Goal: Task Accomplishment & Management: Complete application form

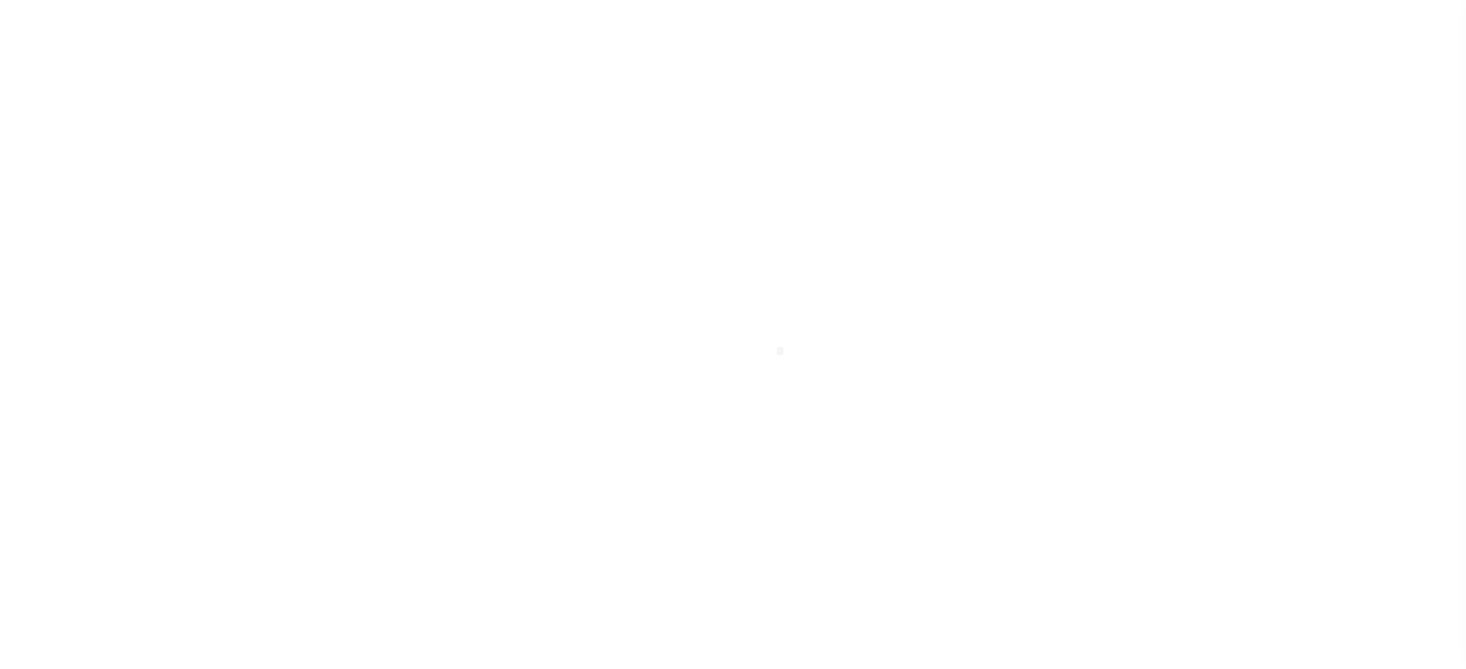
scroll to position [274, 0]
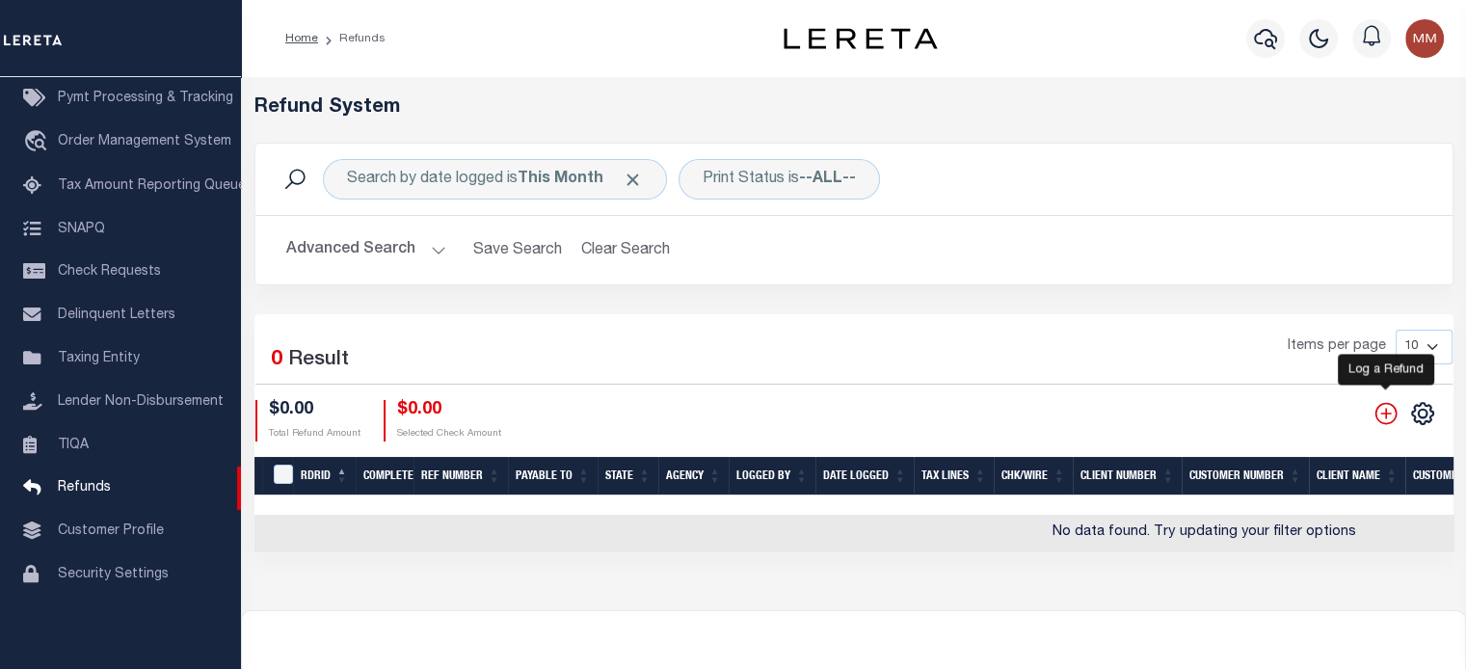
click at [1382, 415] on icon "" at bounding box center [1386, 413] width 25 height 25
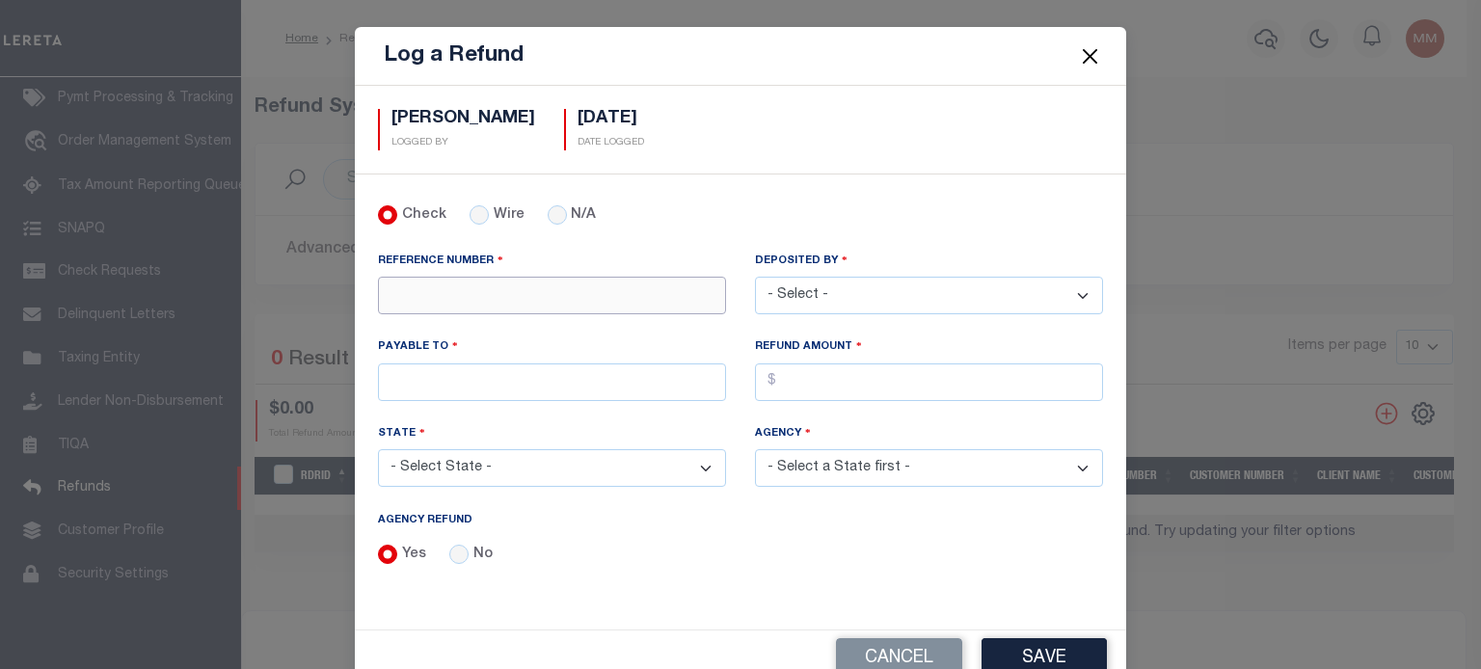
click at [438, 296] on input "REFERENCE NUMBER" at bounding box center [552, 296] width 348 height 38
type input "6020"
click at [939, 294] on select "- Select - [PERSON_NAME] [PERSON_NAME] [PERSON_NAME] [PERSON_NAME] [PERSON_NAME…" at bounding box center [929, 296] width 348 height 38
select select "[PERSON_NAME]"
click at [755, 277] on select "- Select - [PERSON_NAME] [PERSON_NAME] [PERSON_NAME] [PERSON_NAME] [PERSON_NAME…" at bounding box center [929, 296] width 348 height 38
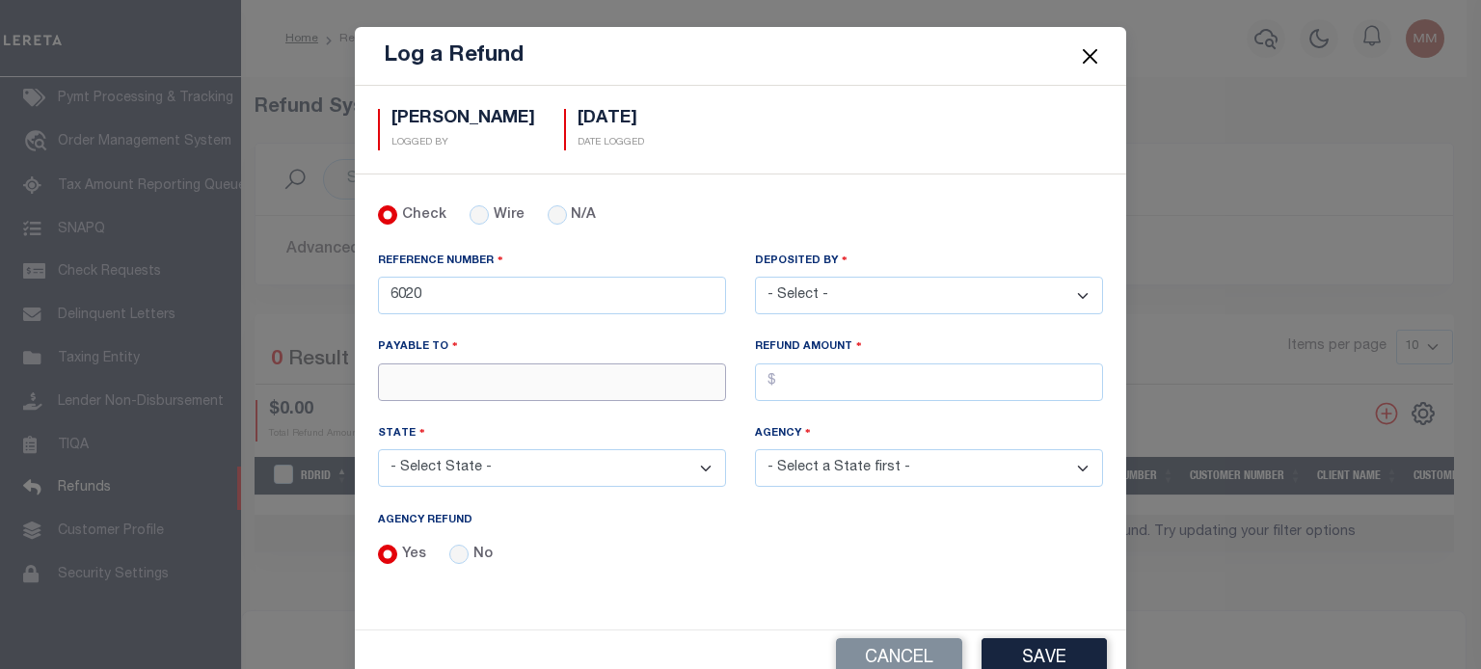
click at [398, 377] on input "PAYABLE TO" at bounding box center [552, 382] width 348 height 38
type input "LERETA"
click at [450, 461] on select "- Select State - [US_STATE] AL AR AZ CA CO [GEOGRAPHIC_DATA] [GEOGRAPHIC_DATA] …" at bounding box center [552, 468] width 348 height 38
select select "MI"
click at [378, 449] on select "- Select State - [US_STATE] AL AR AZ CA CO [GEOGRAPHIC_DATA] [GEOGRAPHIC_DATA] …" at bounding box center [552, 468] width 348 height 38
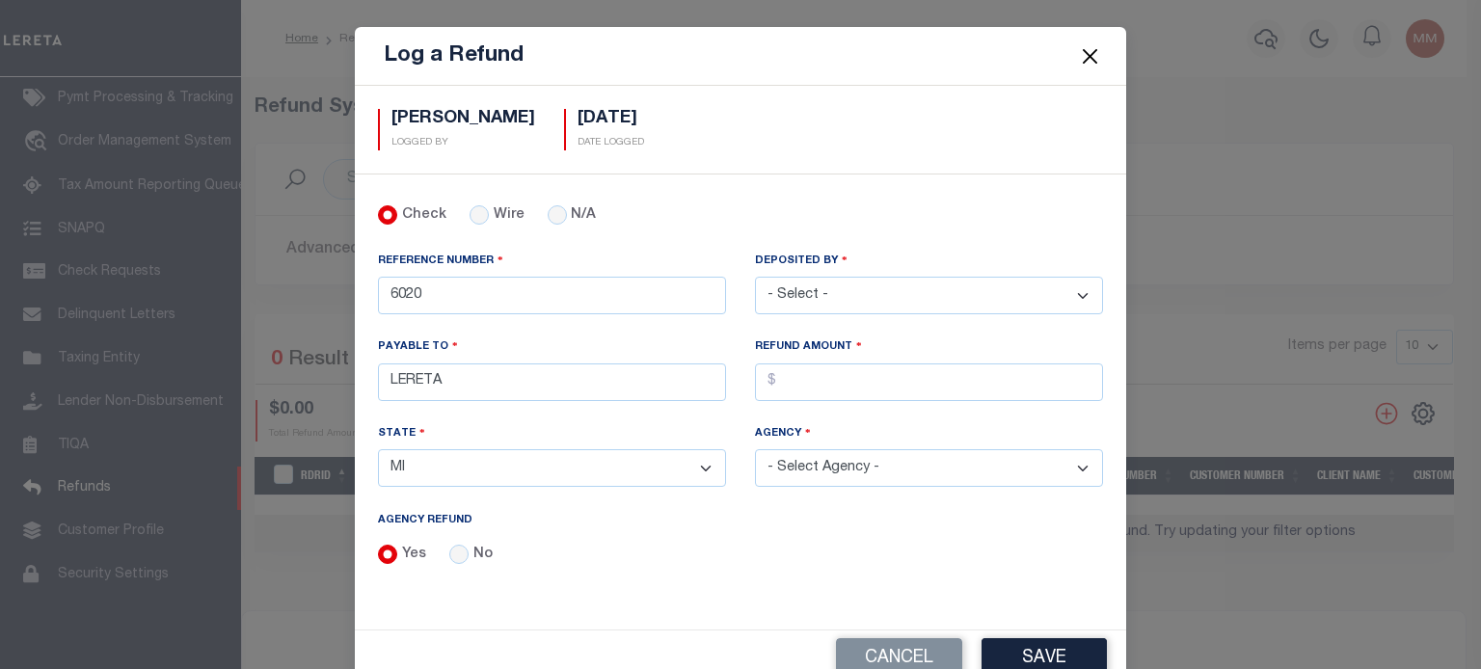
click at [842, 454] on select "- Select Agency - [GEOGRAPHIC_DATA] [GEOGRAPHIC_DATA] [PERSON_NAME][GEOGRAPHIC_…" at bounding box center [929, 468] width 348 height 38
select select "2608141009"
click at [755, 449] on select "- Select Agency - [GEOGRAPHIC_DATA] [GEOGRAPHIC_DATA] [PERSON_NAME][GEOGRAPHIC_…" at bounding box center [929, 468] width 348 height 38
click at [818, 372] on input "AGENCY REFUND" at bounding box center [929, 382] width 348 height 38
type input "$1,708.83"
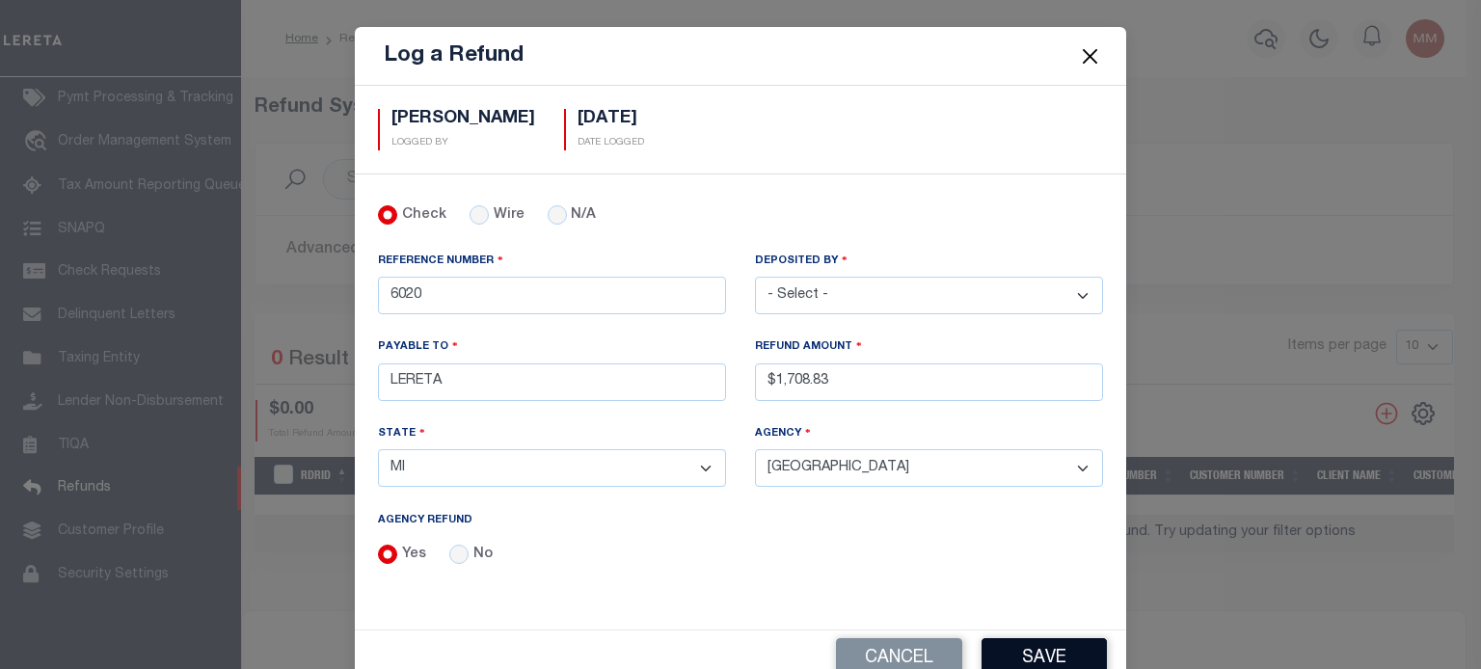
click at [1008, 653] on button "Save" at bounding box center [1043, 658] width 125 height 41
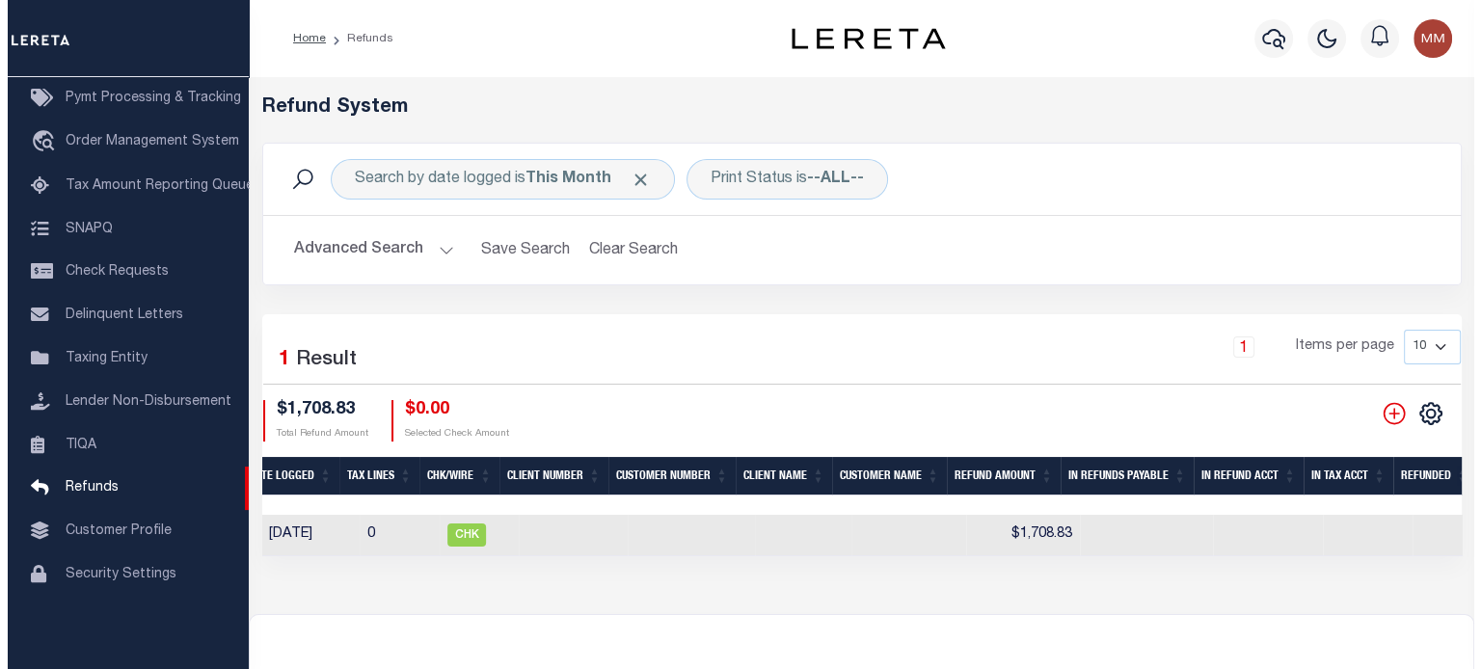
scroll to position [0, 879]
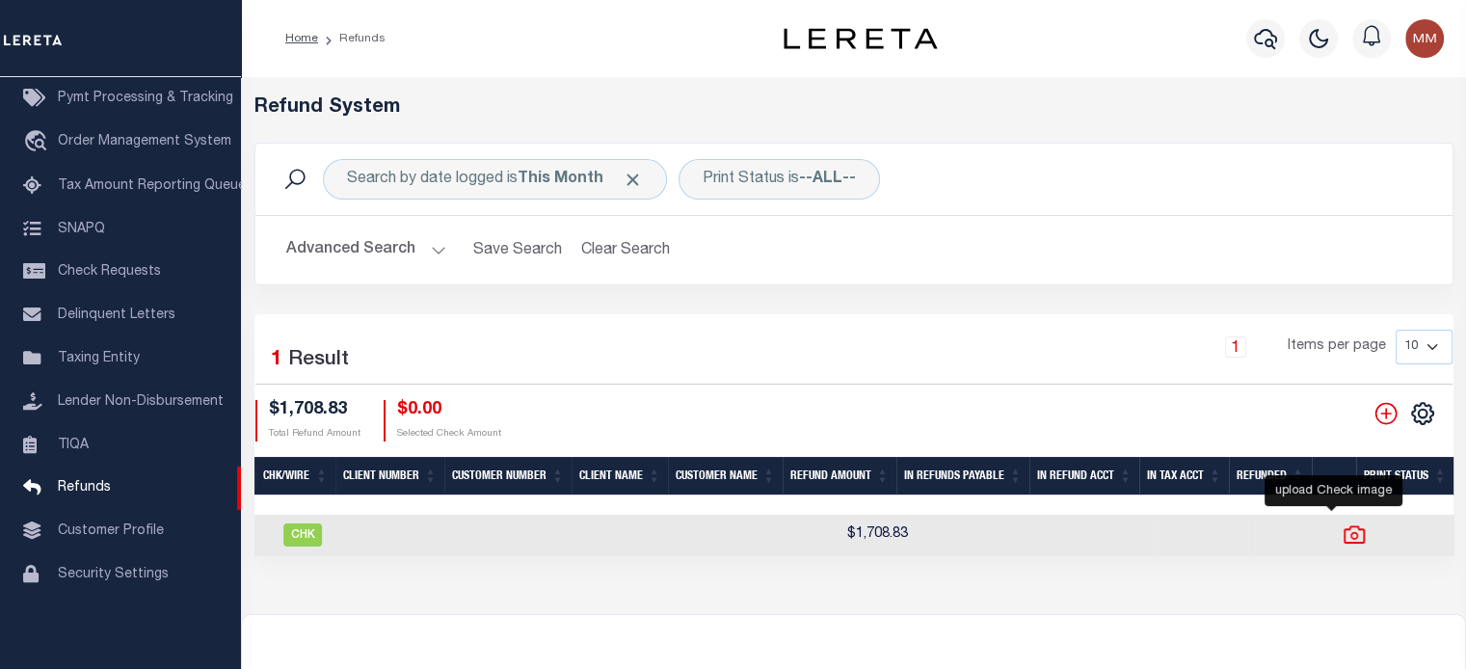
click at [1342, 537] on icon at bounding box center [1354, 535] width 25 height 25
checkbox input "true"
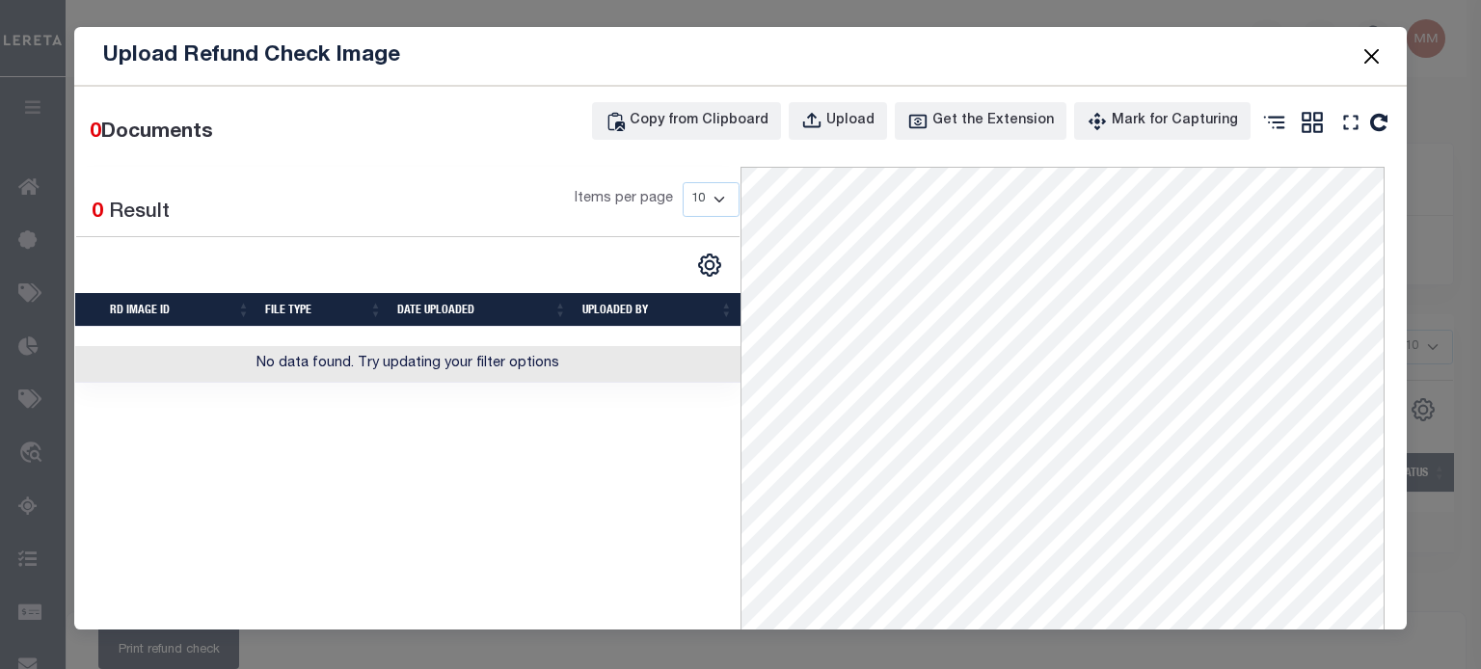
scroll to position [0, 0]
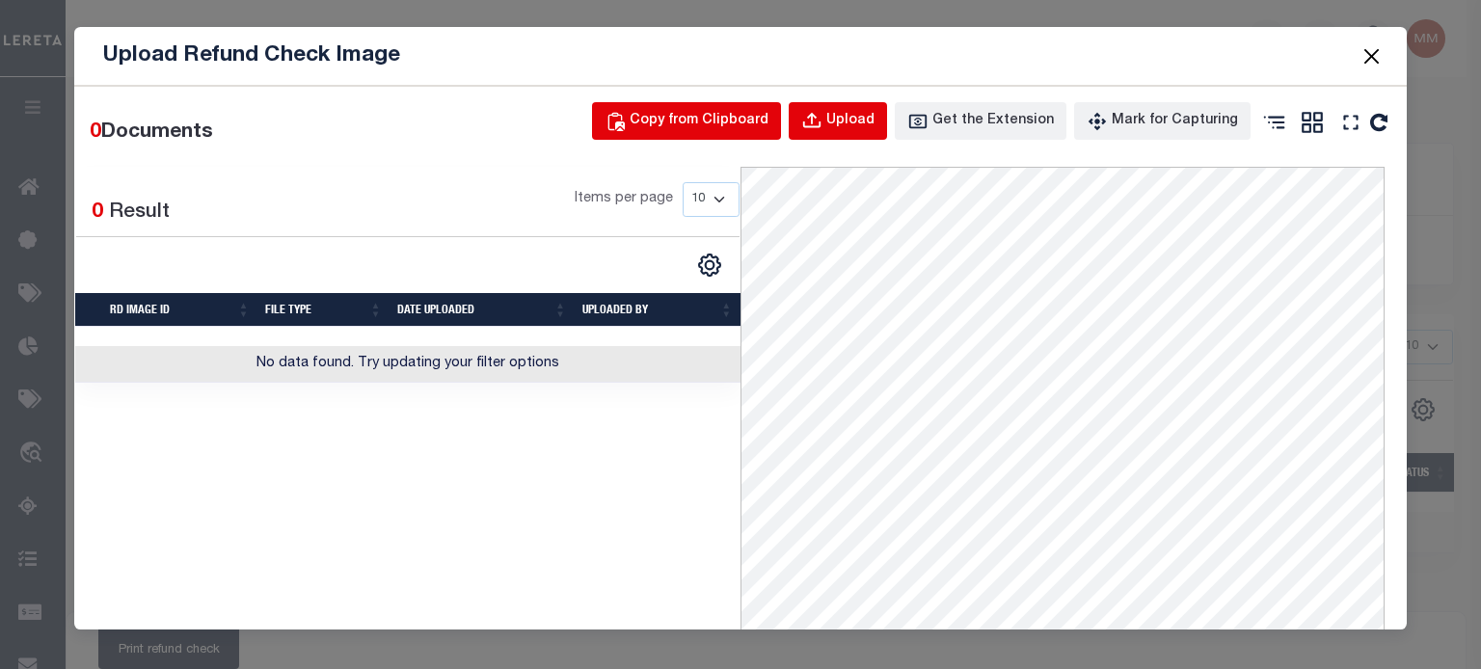
drag, startPoint x: 836, startPoint y: 116, endPoint x: 734, endPoint y: 113, distance: 102.2
click at [836, 114] on button "Upload" at bounding box center [838, 121] width 98 height 38
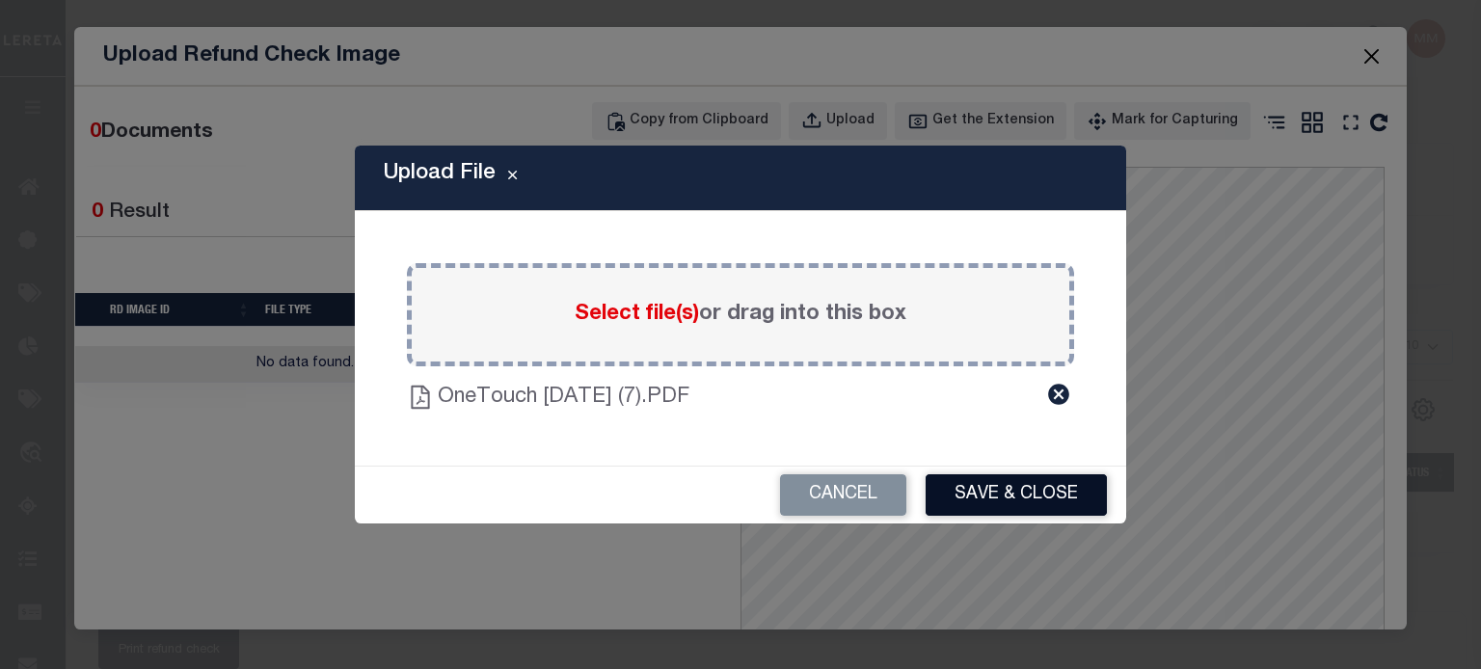
click at [1003, 489] on button "Save & Close" at bounding box center [1016, 494] width 181 height 41
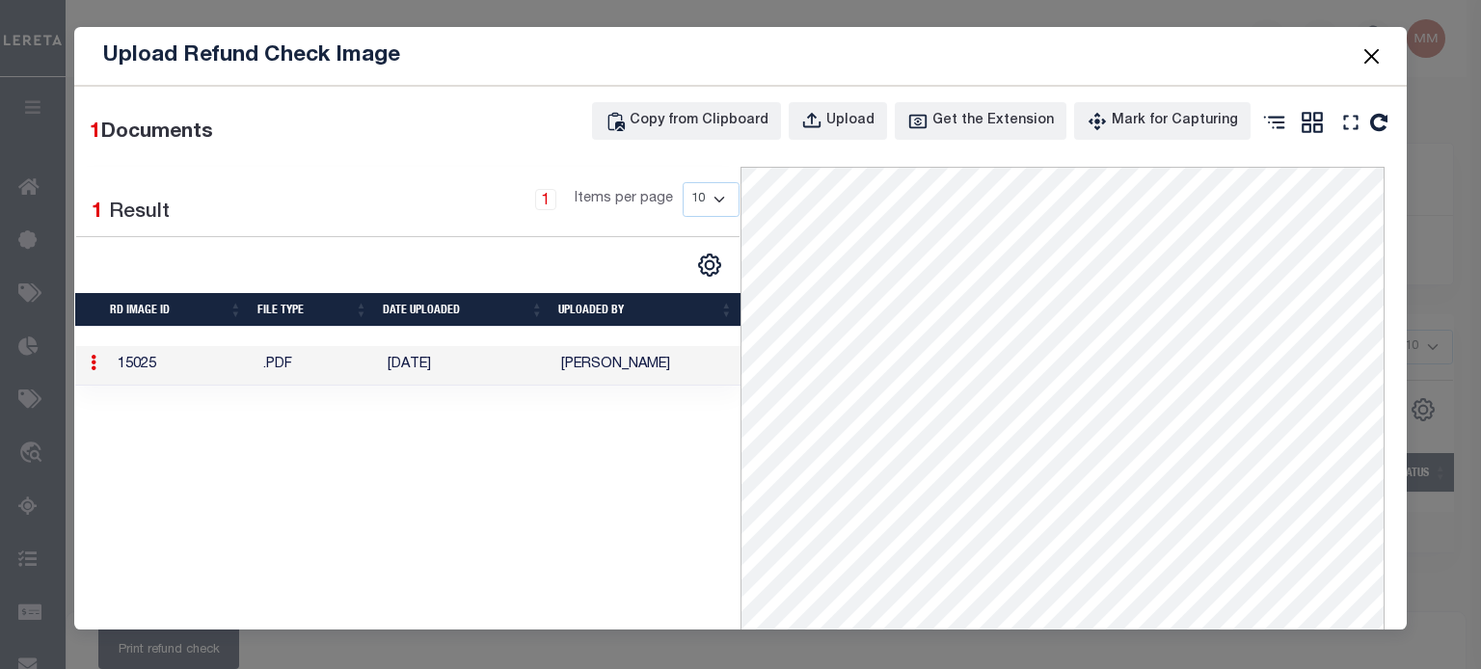
click at [1369, 48] on button "Close" at bounding box center [1370, 55] width 25 height 25
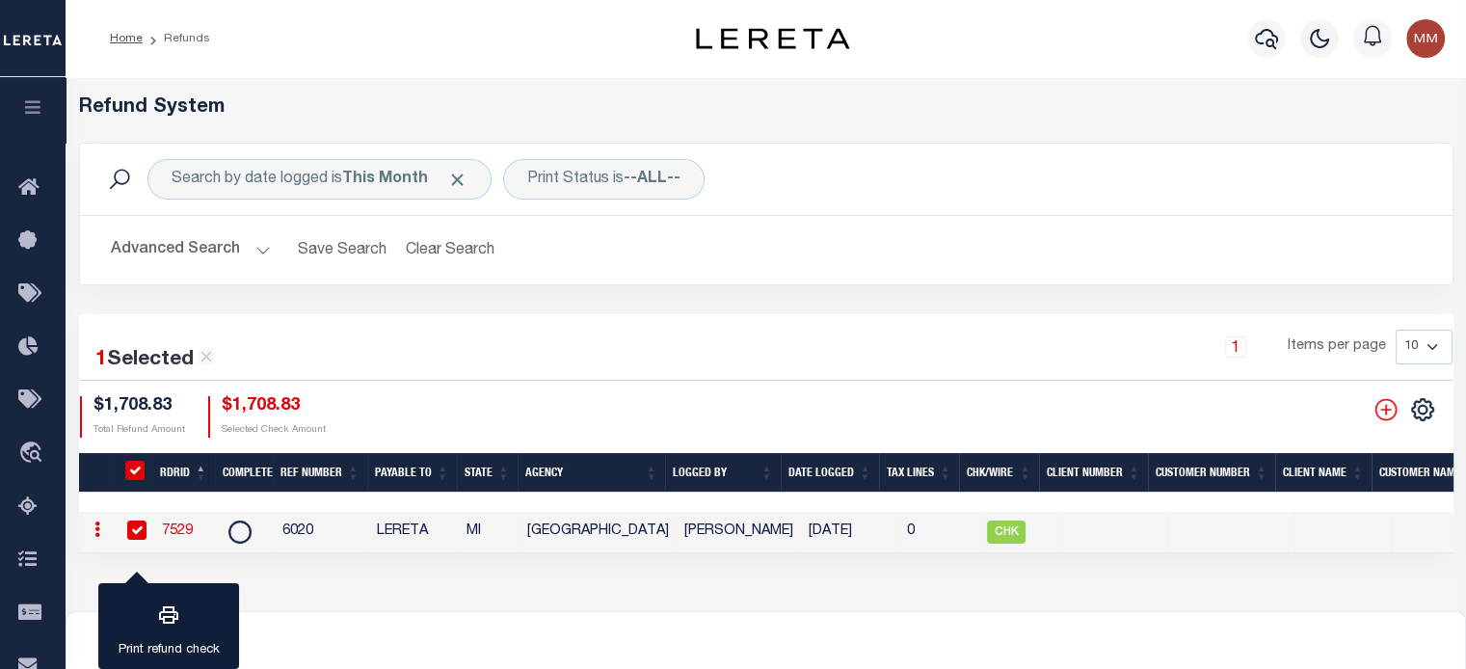
click at [177, 531] on link "7529" at bounding box center [177, 530] width 31 height 13
checkbox input "false"
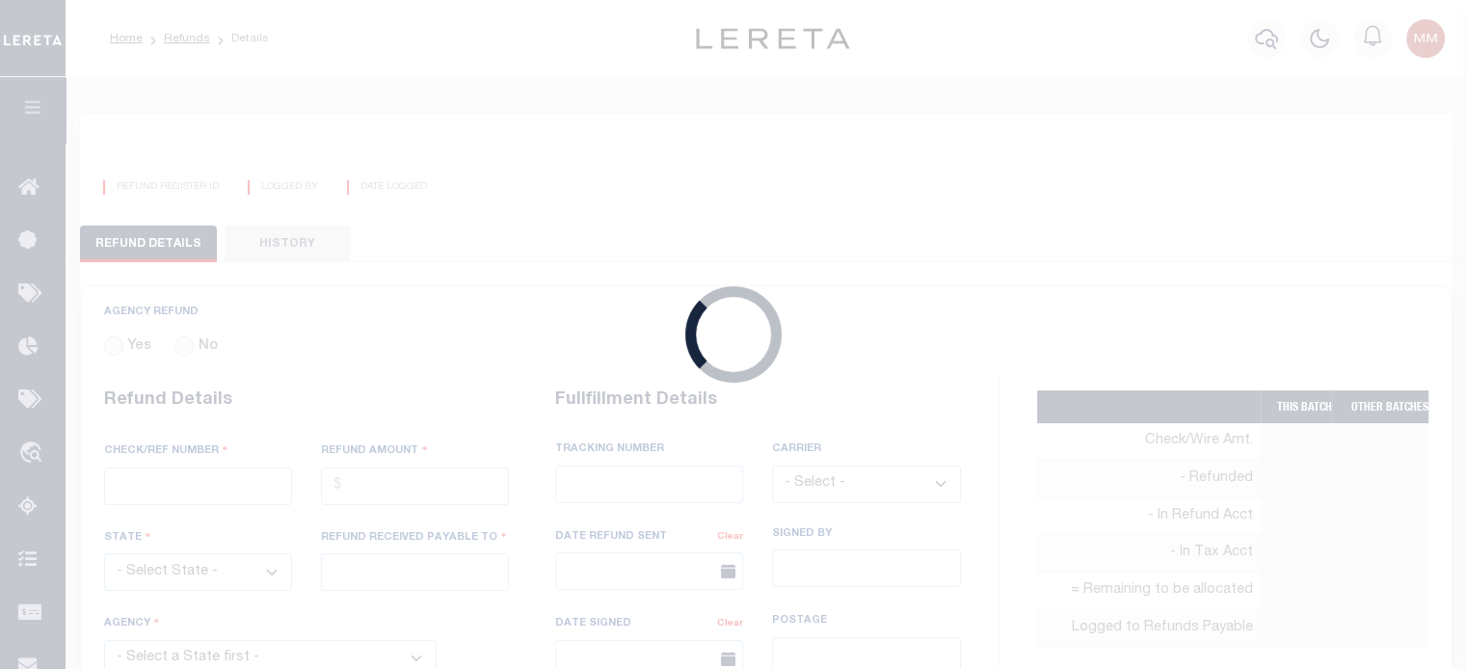
radio input "true"
type input "6020"
type input "$1,708.83"
select select "MI"
type input "LERETA"
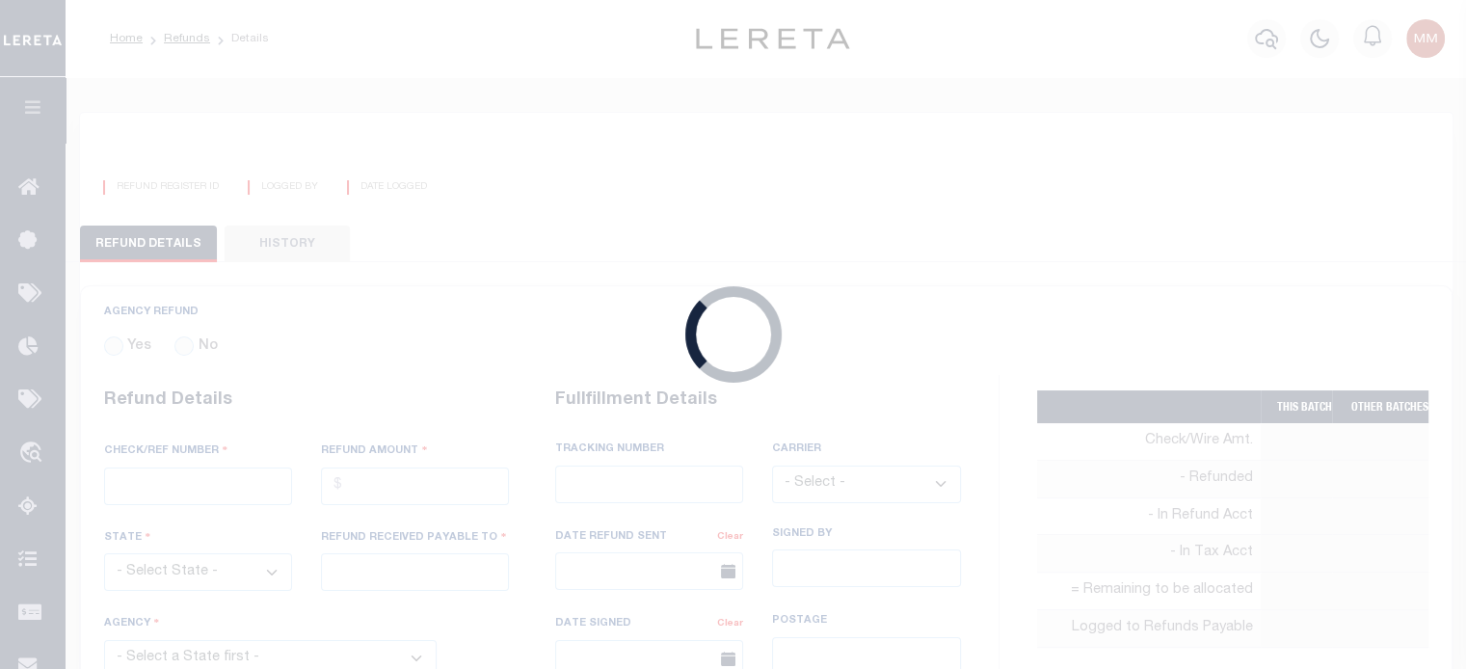
select select
type input "[PERSON_NAME]"
type input "[DATE]"
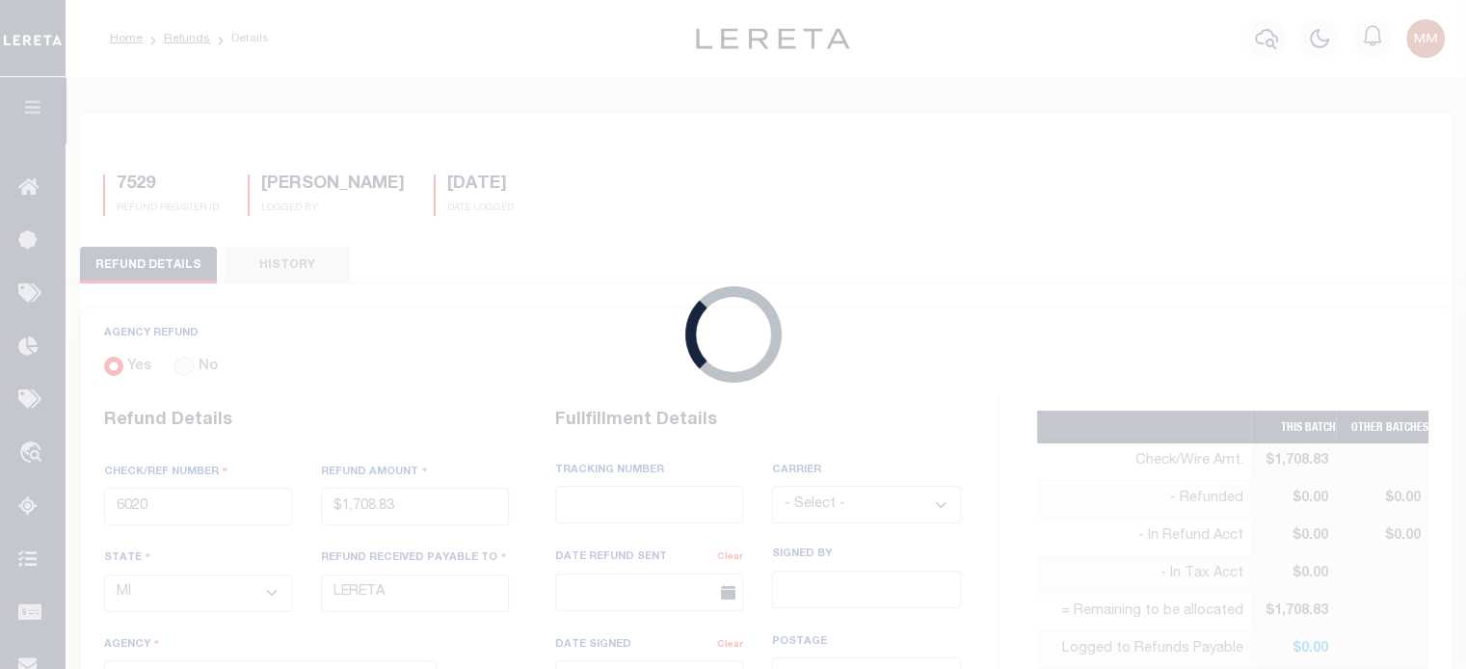
select select "2608141009"
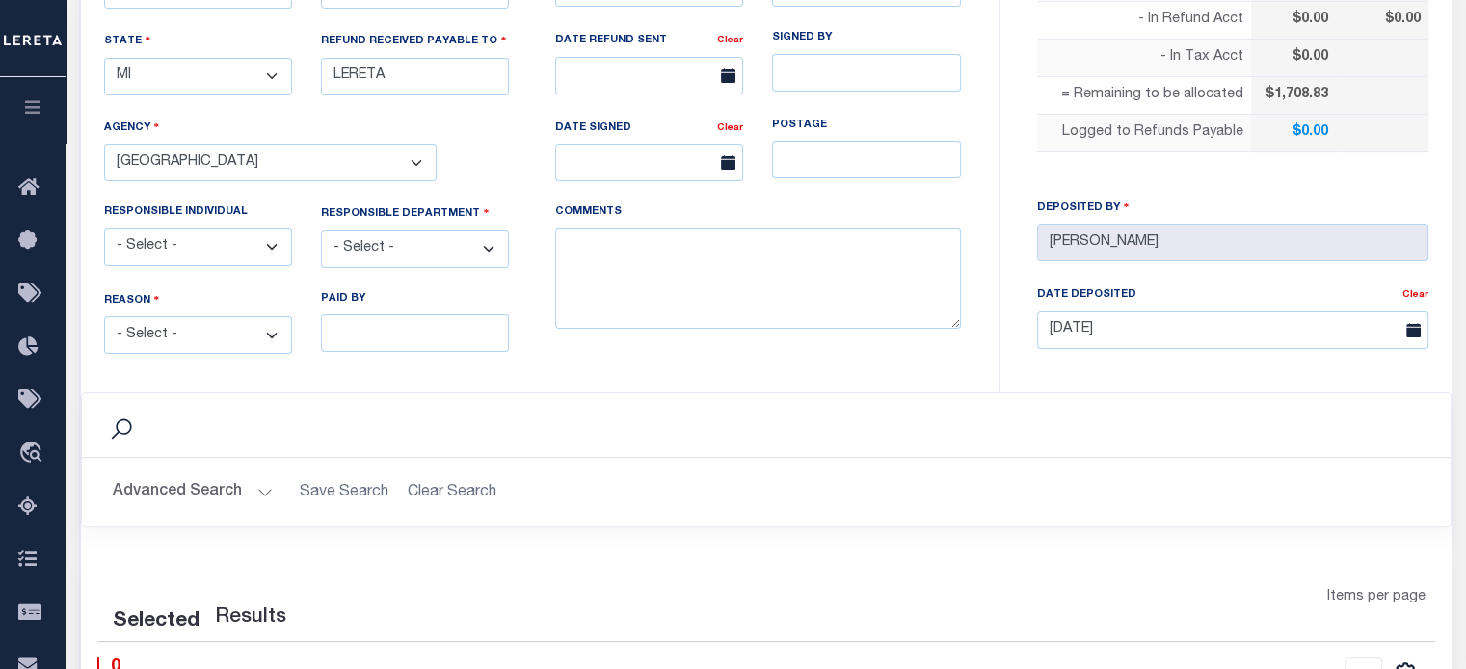
scroll to position [527, 0]
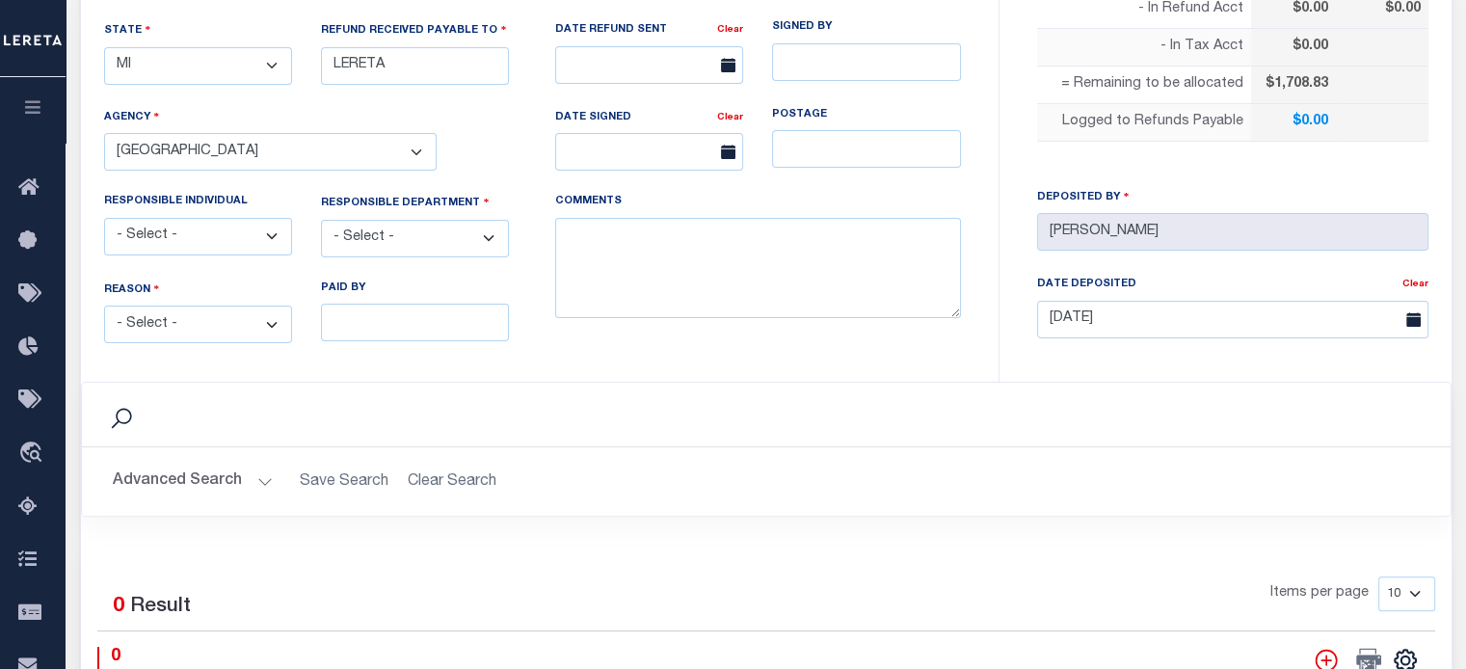
click at [171, 309] on select "- Select - Change In Value Discount Applied Duplicate Payment Exemption Applied…" at bounding box center [198, 325] width 188 height 38
select select "OVP"
click at [104, 306] on select "- Select - Change In Value Discount Applied Duplicate Payment Exemption Applied…" at bounding box center [198, 325] width 188 height 38
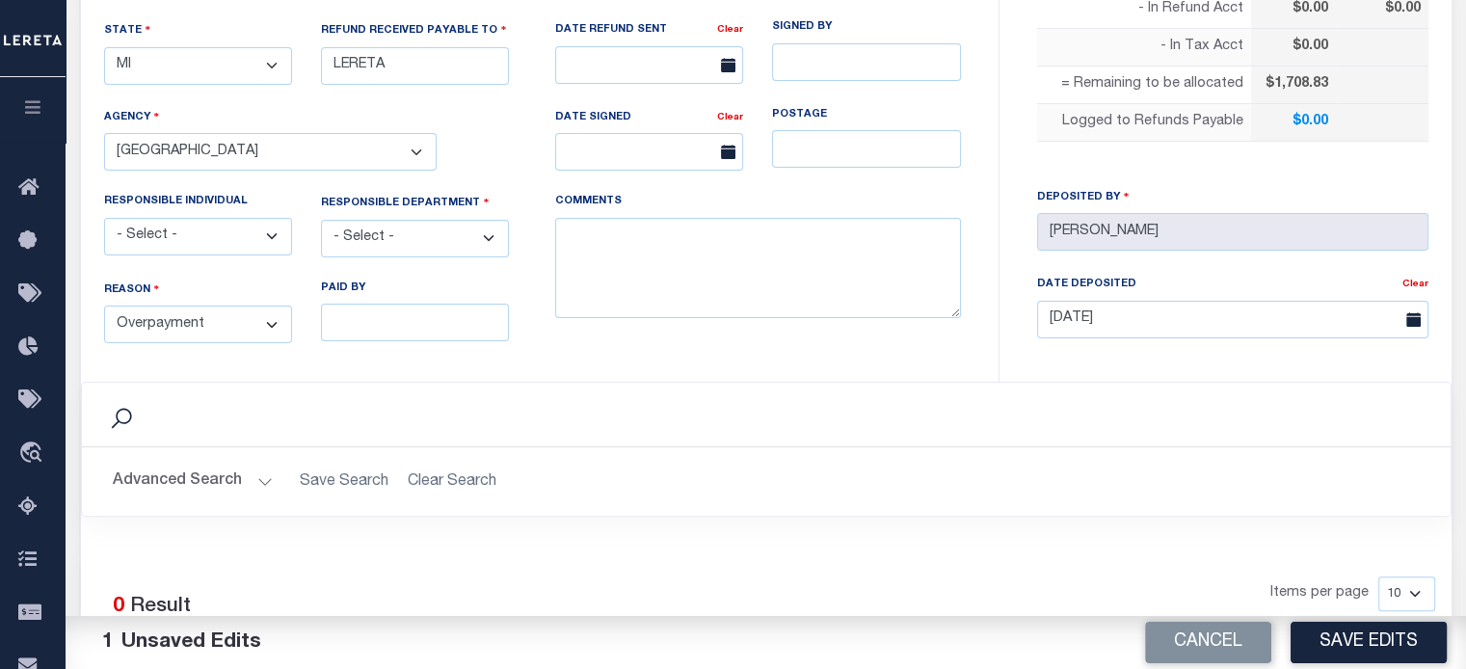
click at [403, 229] on select "- Select - 3rd Party Accounting AI Collector Customer Customer Service FactR JA…" at bounding box center [415, 239] width 188 height 38
select select "COL"
click at [321, 220] on select "- Select - 3rd Party Accounting AI Collector Customer Customer Service FactR JA…" at bounding box center [415, 239] width 188 height 38
click at [600, 264] on textarea "COMMENTS" at bounding box center [758, 268] width 406 height 101
type textarea "ENDORSING CK TO LENDER"
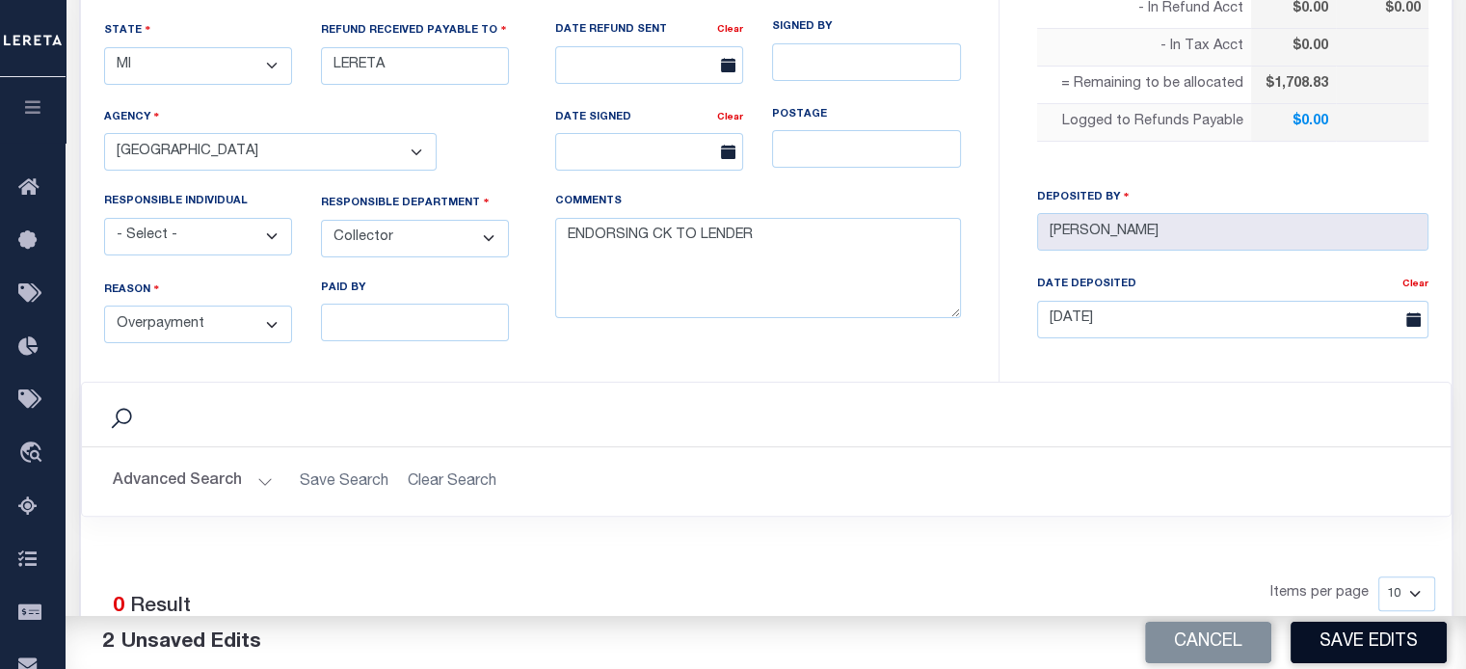
click at [1386, 635] on button "Save Edits" at bounding box center [1369, 642] width 156 height 41
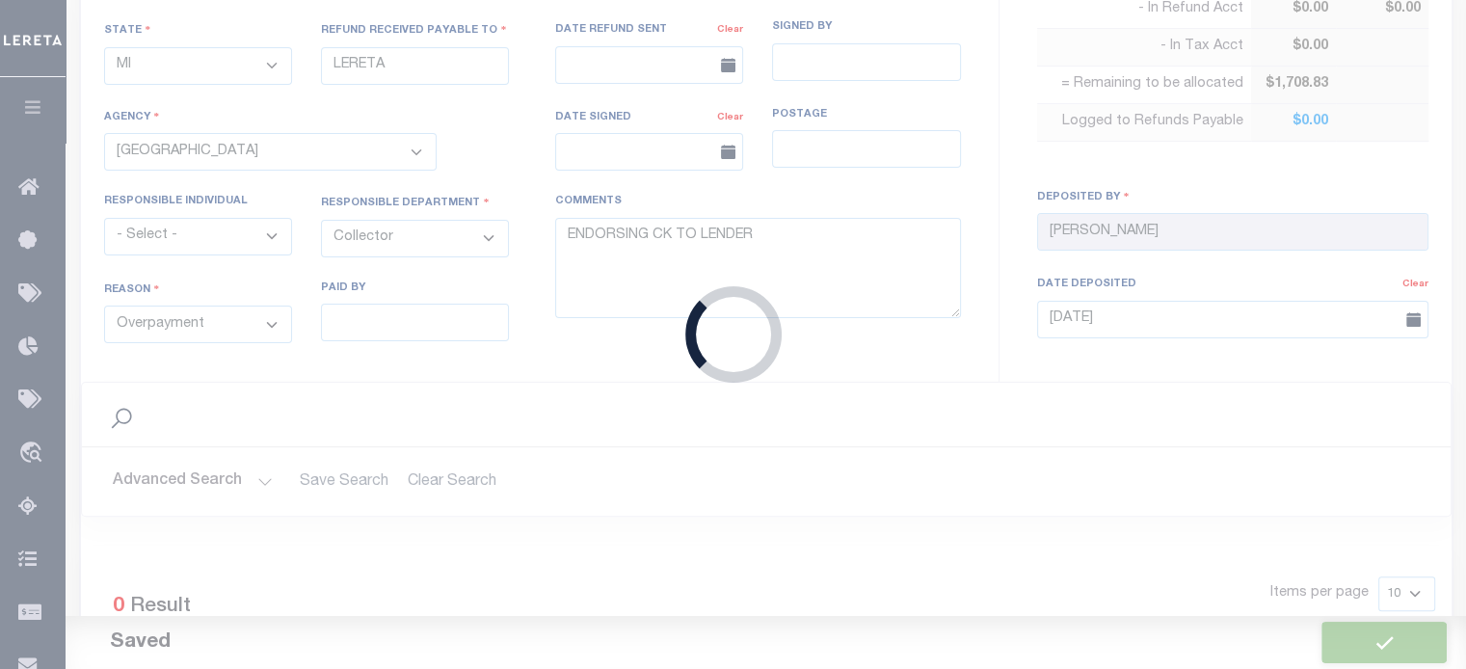
type input "$1,708.83"
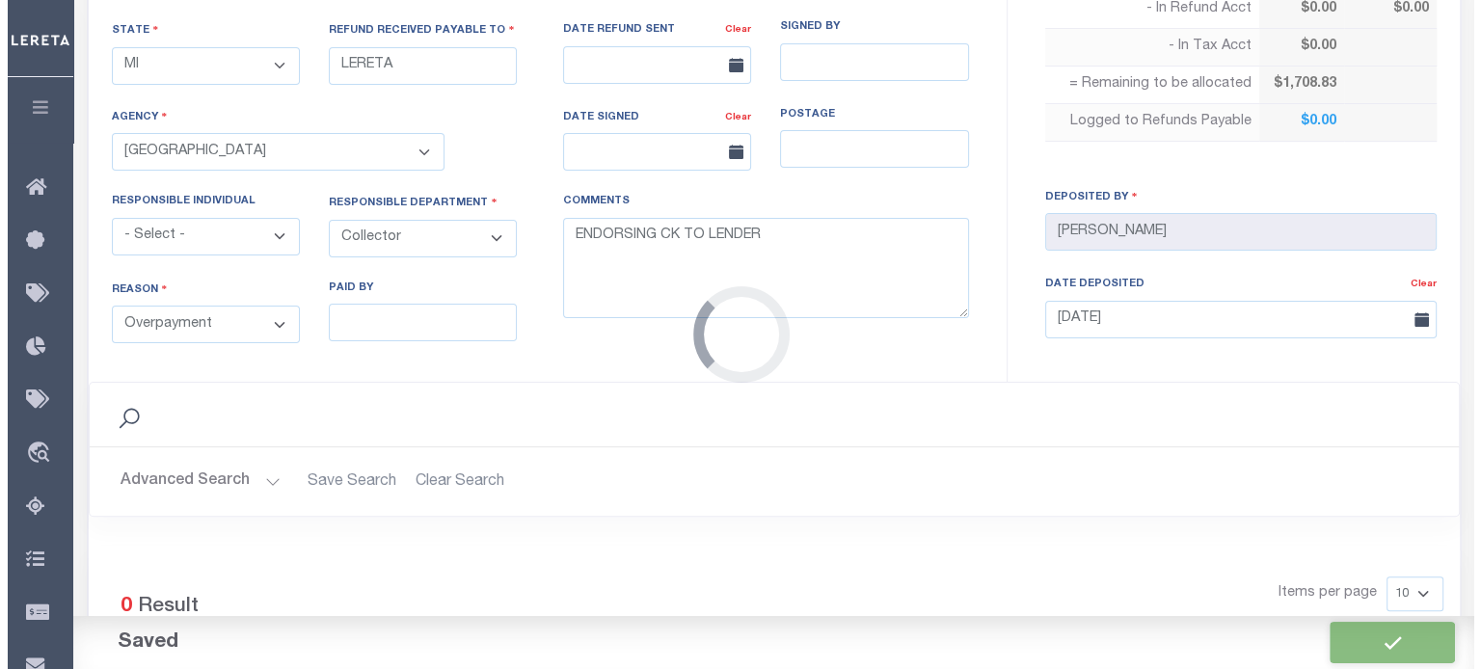
scroll to position [913, 0]
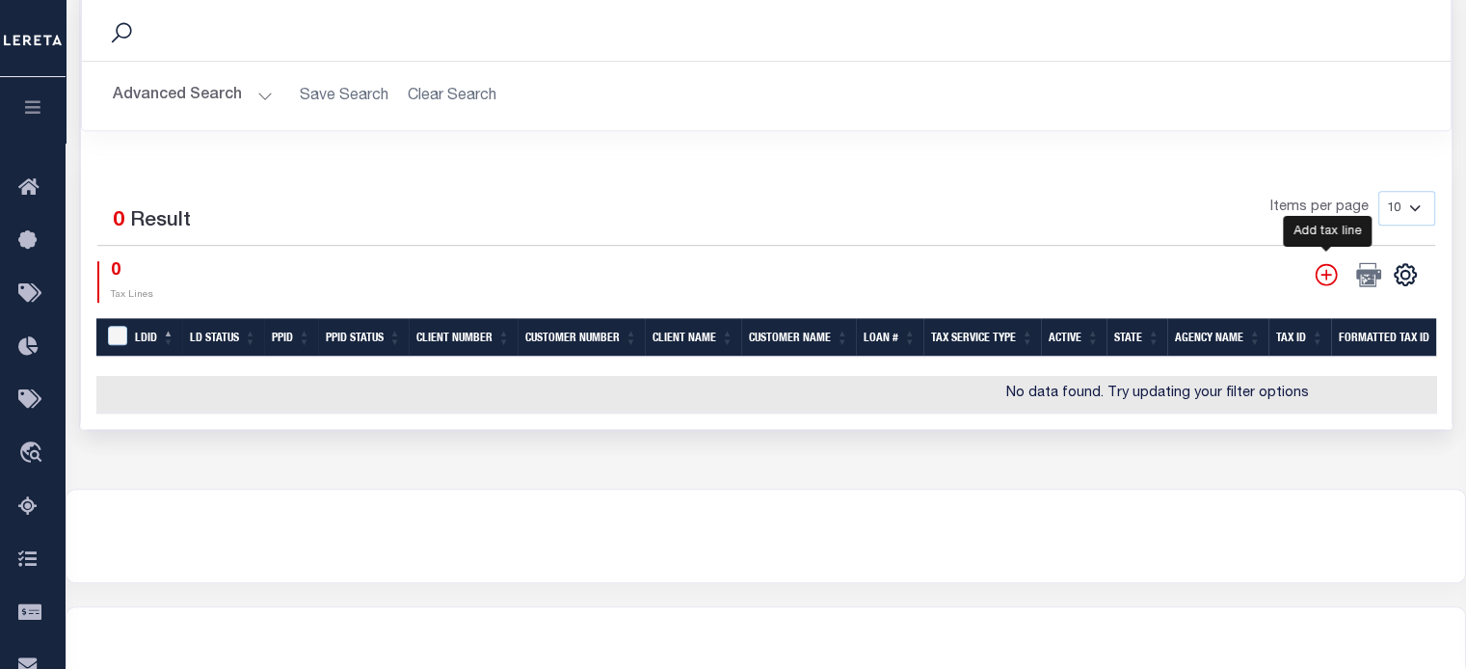
click at [1331, 270] on icon "" at bounding box center [1326, 274] width 25 height 25
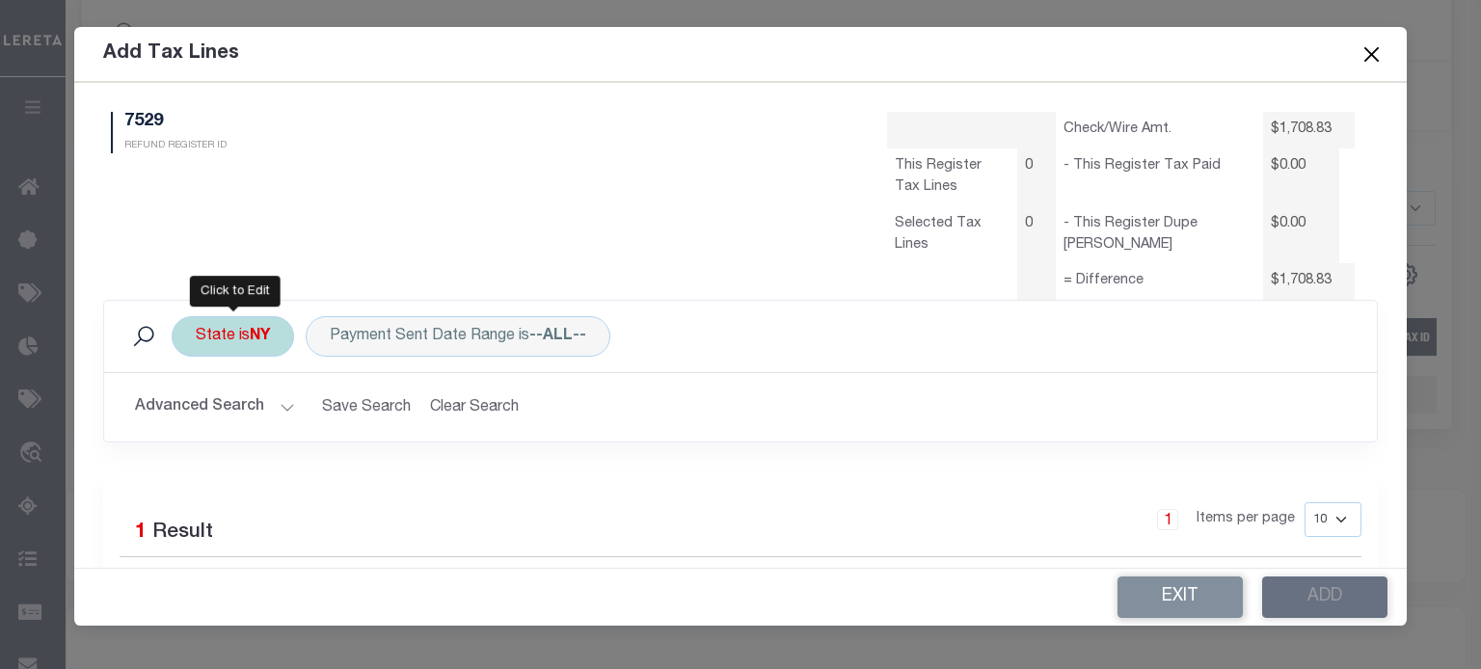
click at [254, 340] on b "NY" at bounding box center [260, 336] width 20 height 15
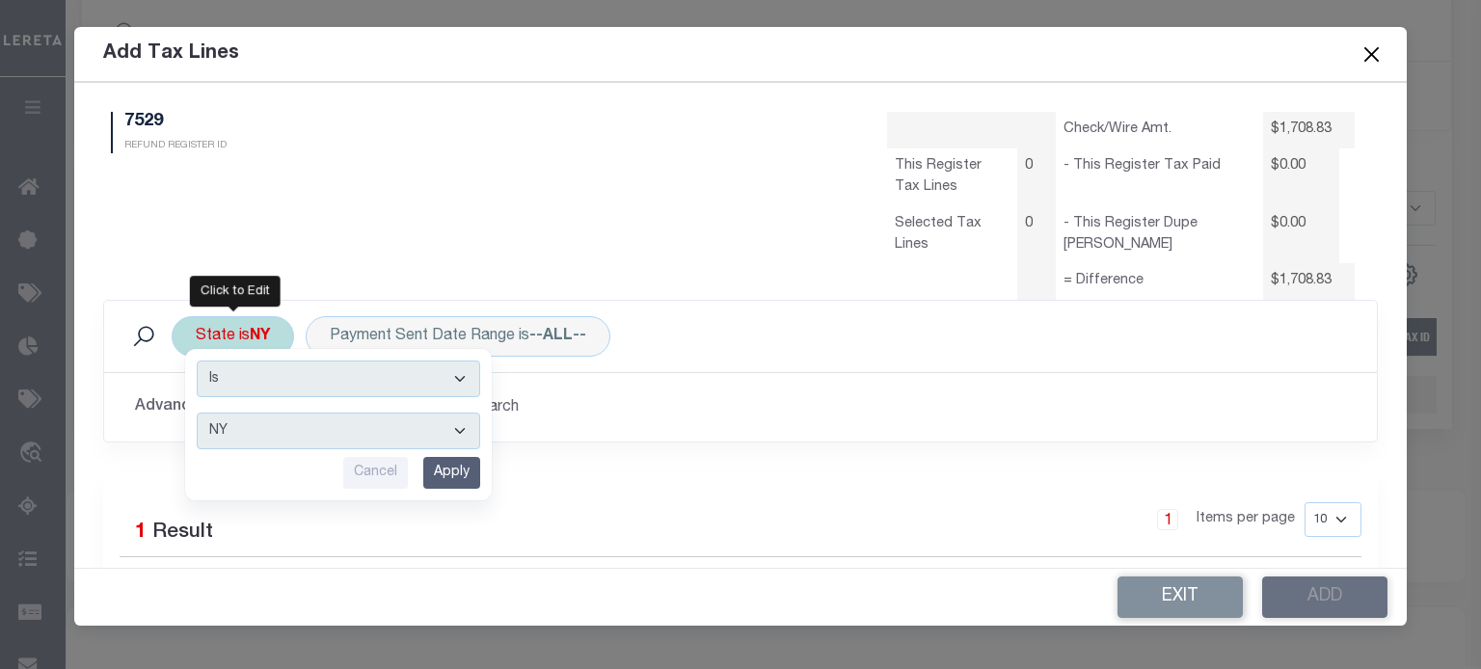
drag, startPoint x: 247, startPoint y: 432, endPoint x: 255, endPoint y: 412, distance: 21.7
click at [247, 432] on select "AK AL AR AZ CA CO CT DC DE FL [GEOGRAPHIC_DATA] GU HI IA ID IL IN KS [GEOGRAPHI…" at bounding box center [338, 431] width 283 height 37
select select "MI"
click at [197, 413] on select "AK AL AR AZ CA CO CT DC DE FL [GEOGRAPHIC_DATA] GU HI IA ID IL IN KS [GEOGRAPHI…" at bounding box center [338, 431] width 283 height 37
drag, startPoint x: 451, startPoint y: 470, endPoint x: 363, endPoint y: 428, distance: 97.9
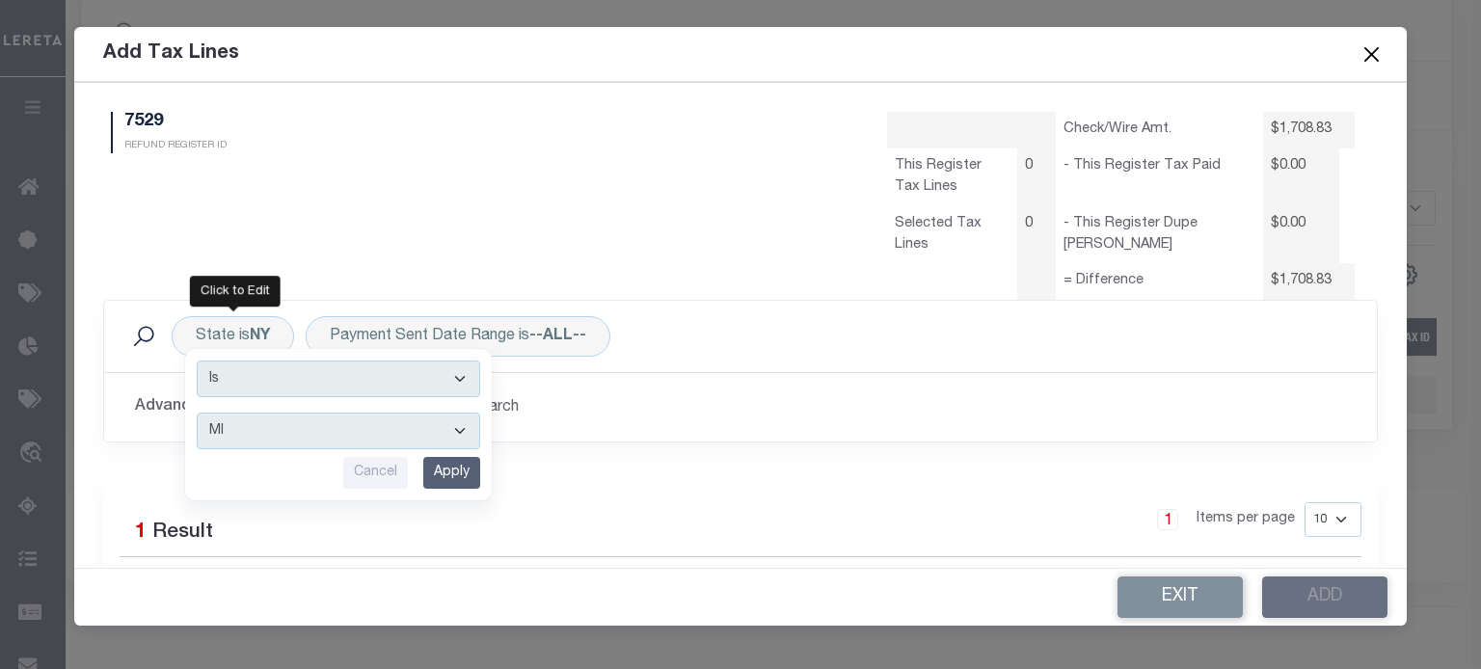
click at [451, 468] on input "Apply" at bounding box center [451, 473] width 57 height 32
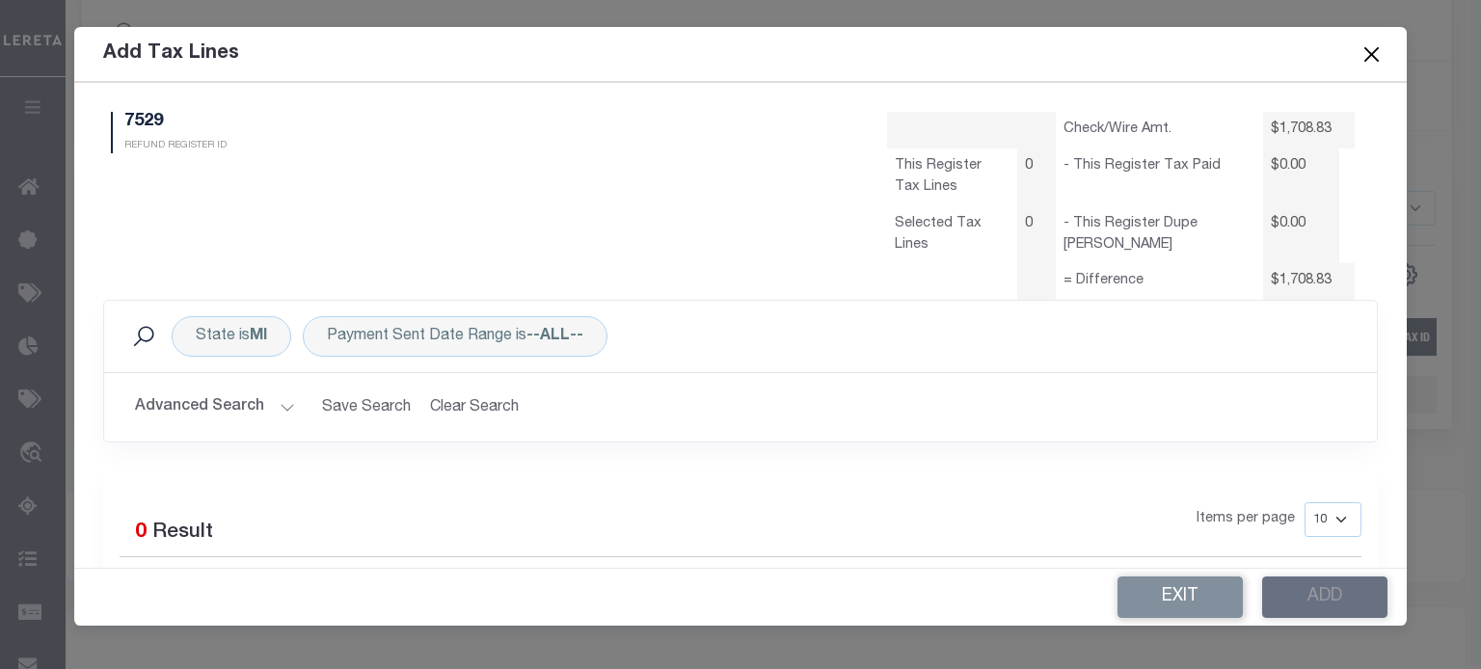
click at [271, 410] on button "Advanced Search" at bounding box center [215, 408] width 160 height 38
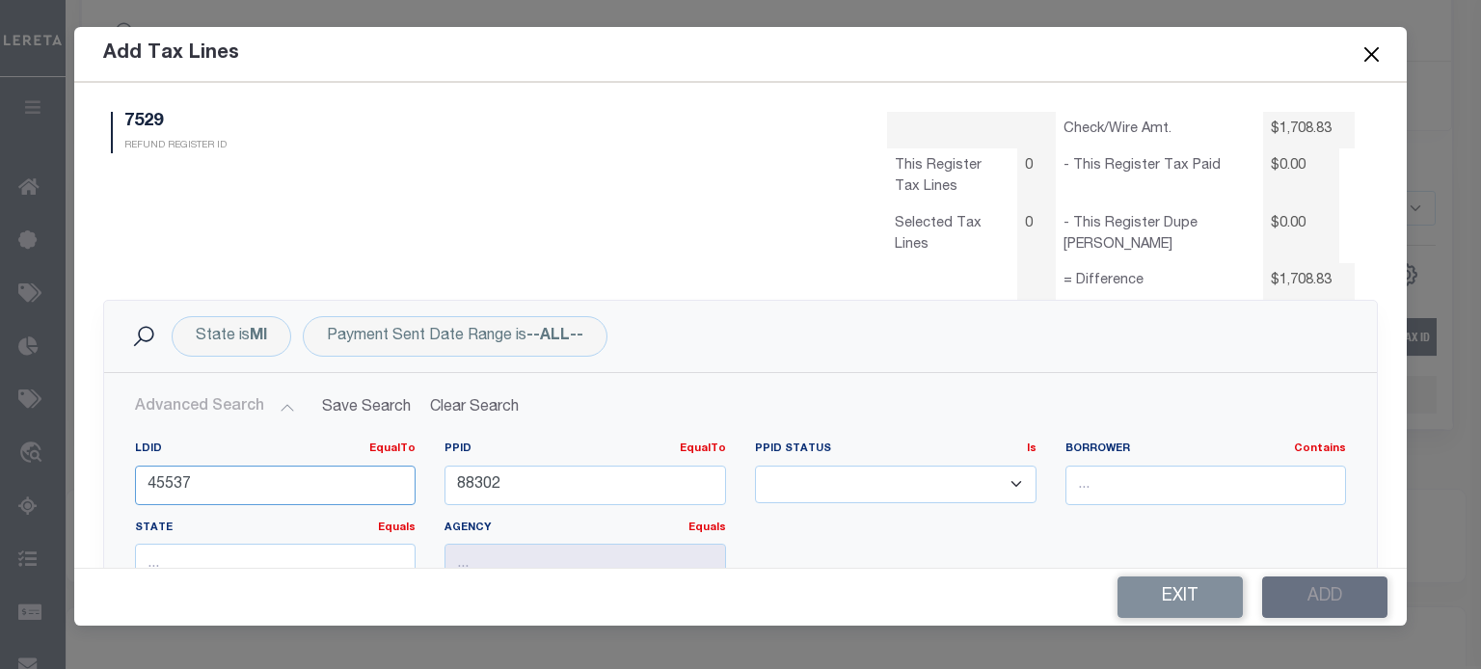
type input "45705"
click at [518, 491] on input "88302" at bounding box center [585, 486] width 282 height 40
type input "8"
type input "88733"
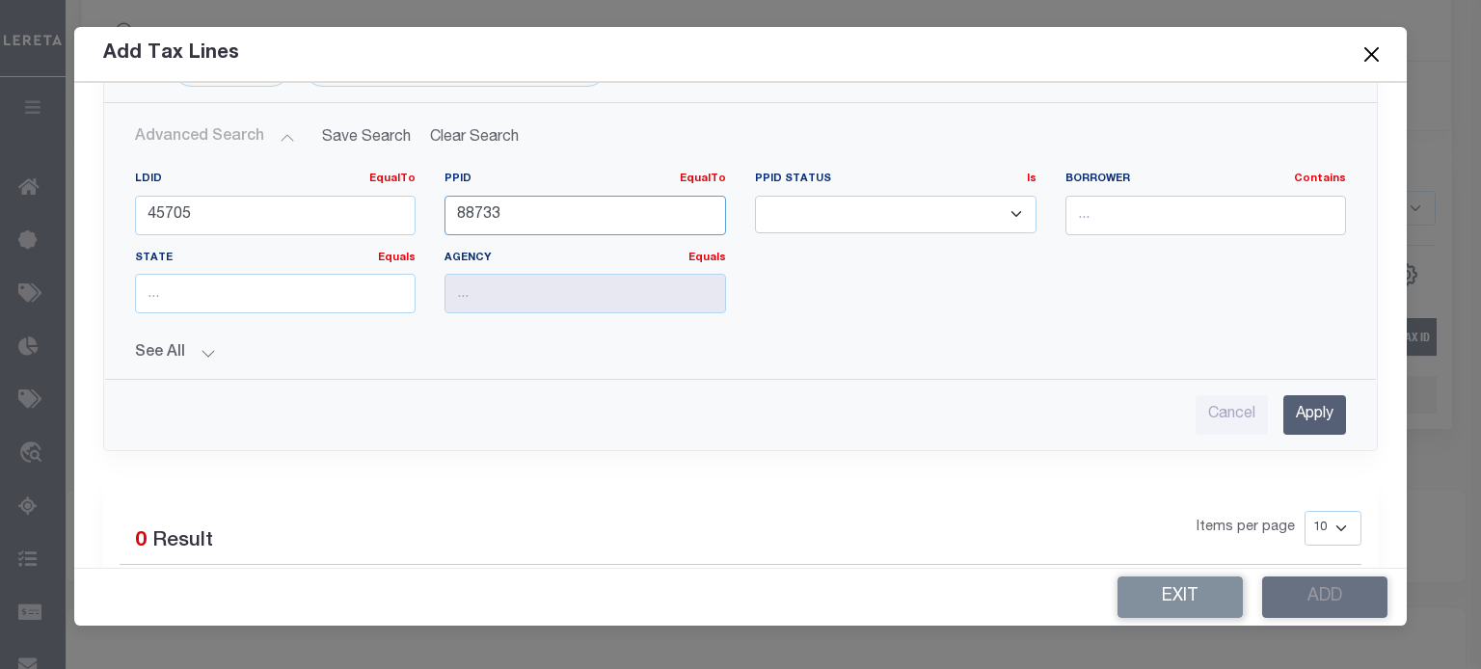
scroll to position [289, 0]
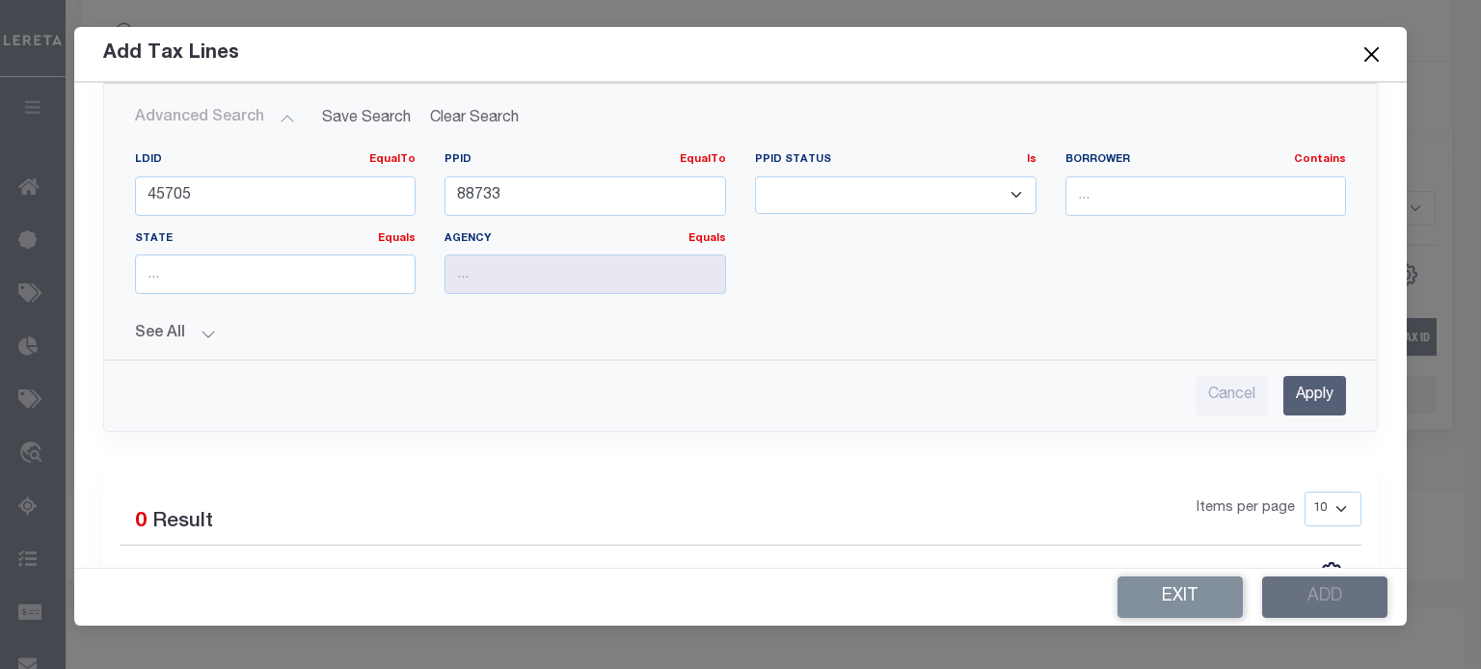
click at [1290, 403] on input "Apply" at bounding box center [1314, 396] width 63 height 40
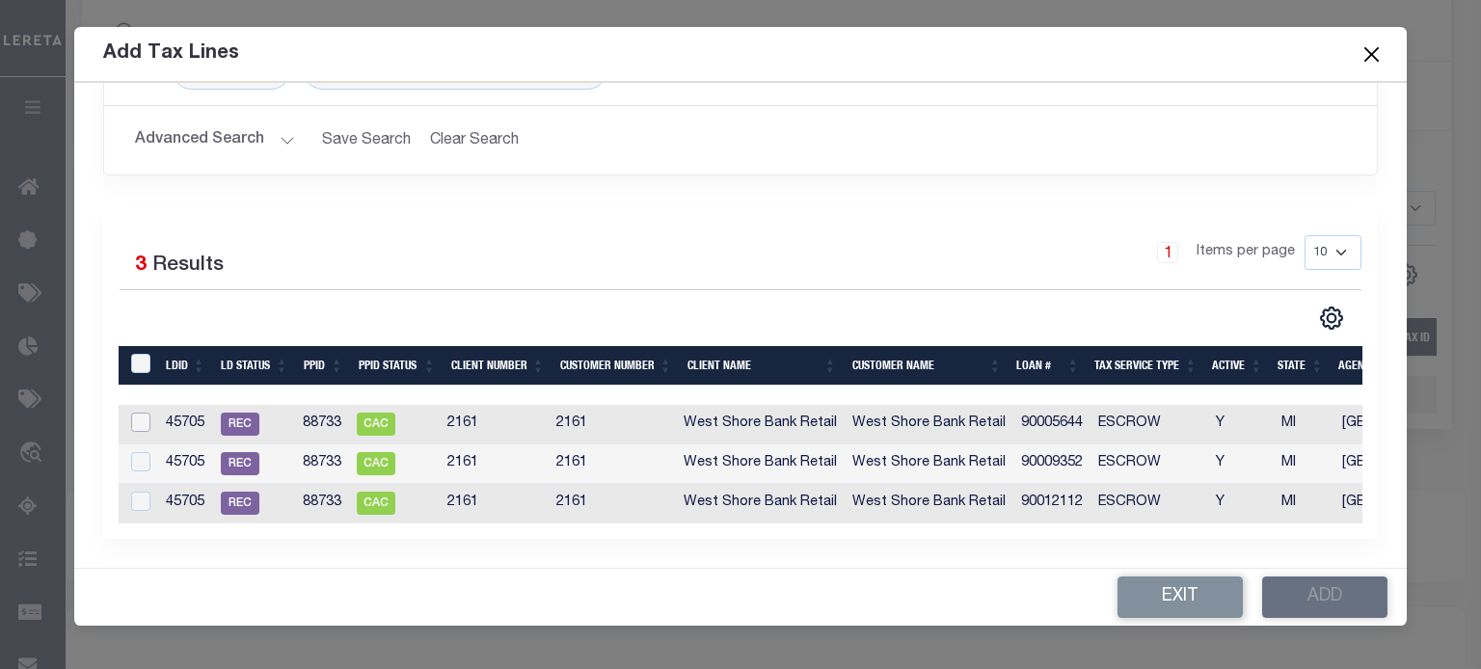
click at [135, 413] on input "checkbox" at bounding box center [140, 422] width 19 height 19
checkbox input "true"
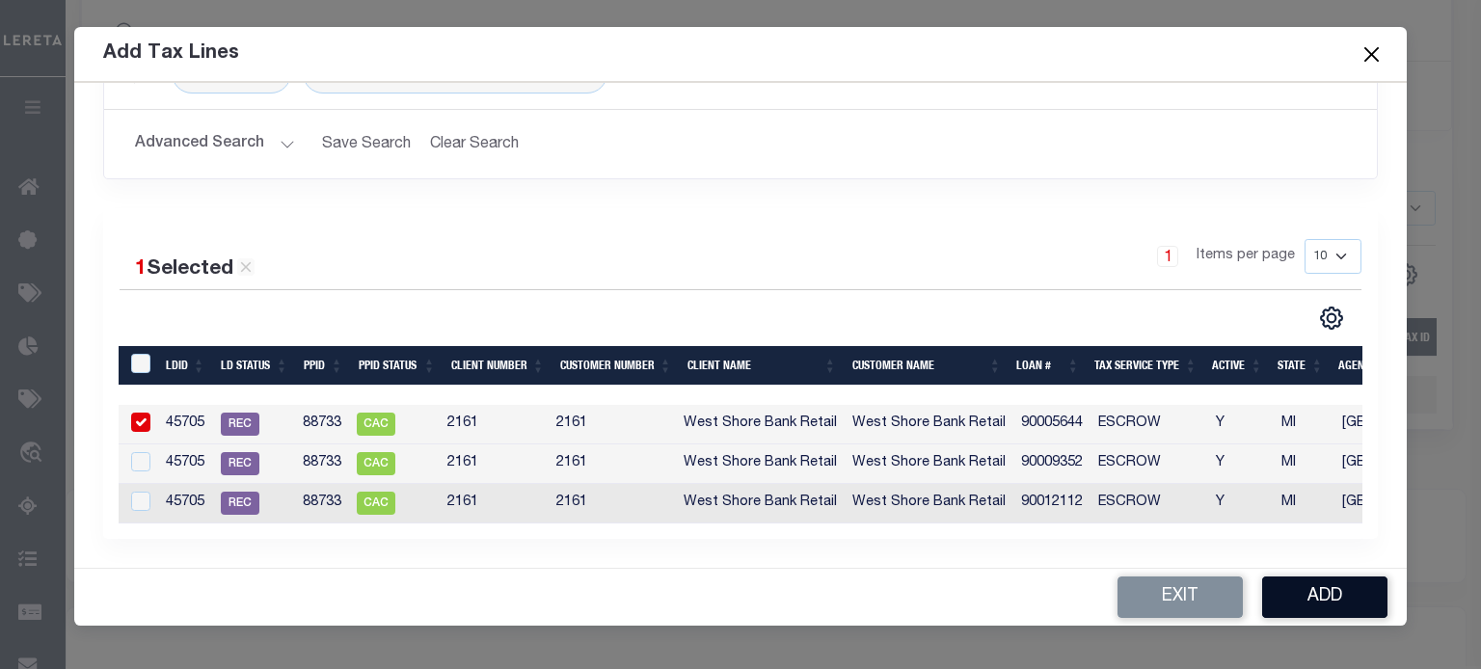
click at [1323, 578] on button "Add" at bounding box center [1324, 597] width 125 height 41
